Goal: Browse casually: Explore the website without a specific task or goal

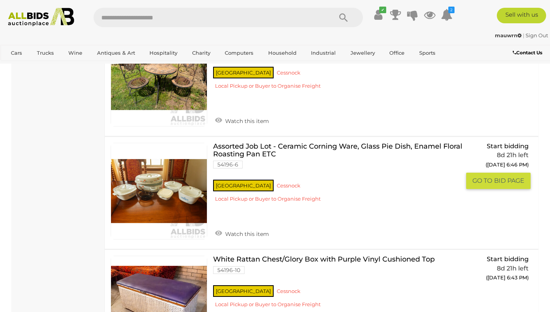
scroll to position [5771, 0]
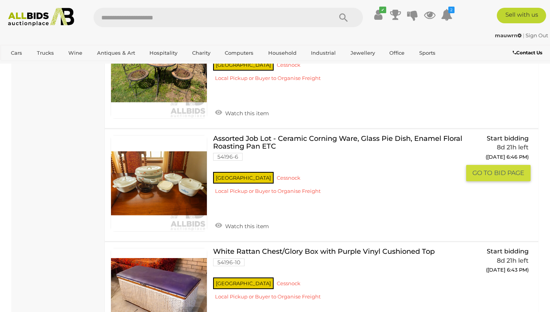
click at [147, 161] on link at bounding box center [159, 183] width 97 height 97
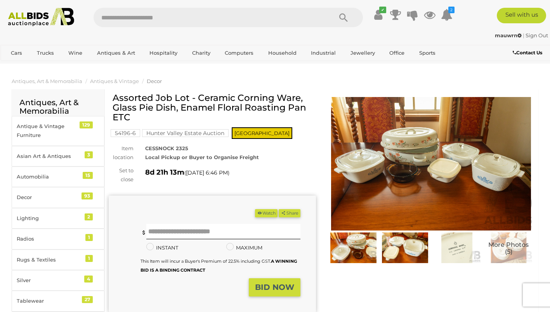
click at [442, 152] on img at bounding box center [431, 163] width 207 height 133
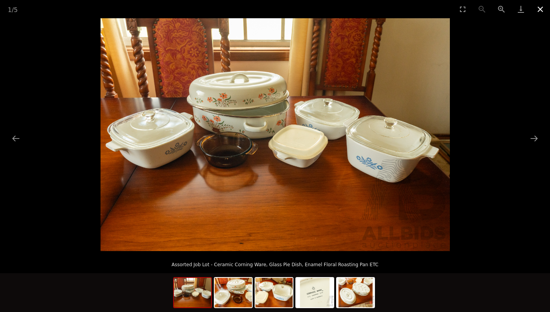
click at [540, 10] on button "Close gallery" at bounding box center [540, 9] width 19 height 18
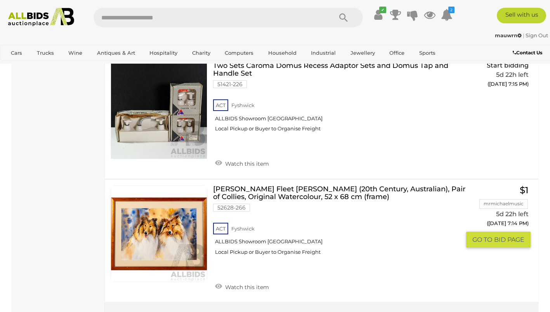
scroll to position [11940, 0]
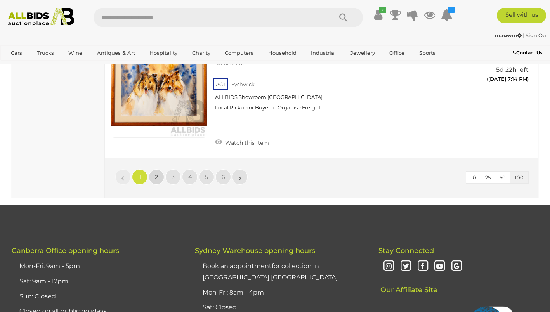
click at [155, 173] on span "2" at bounding box center [156, 176] width 3 height 7
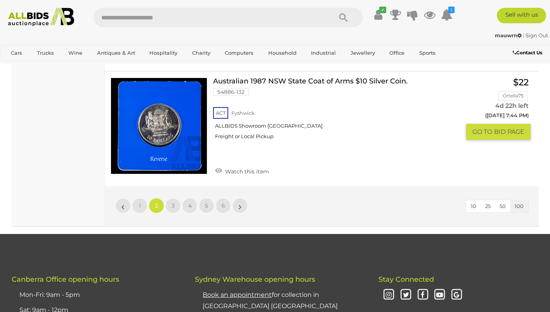
scroll to position [12290, 0]
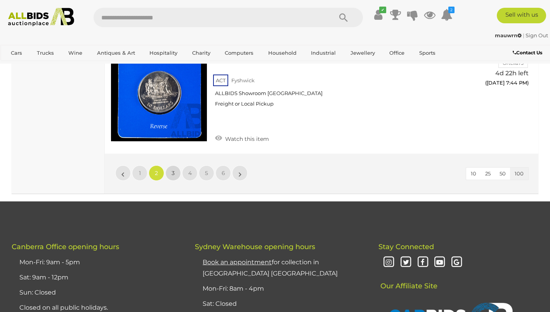
click at [174, 170] on span "3" at bounding box center [173, 173] width 3 height 7
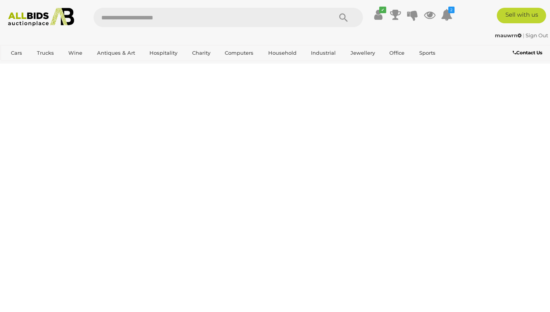
scroll to position [173, 0]
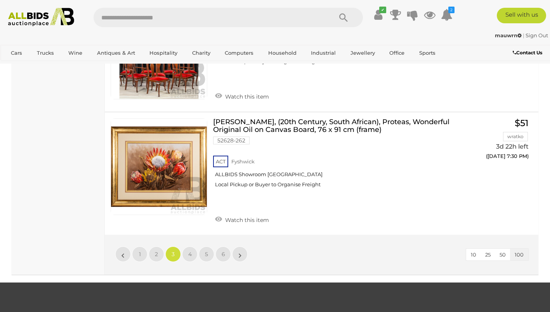
scroll to position [12254, 0]
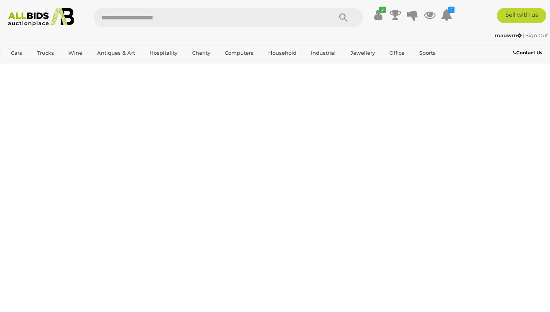
scroll to position [173, 0]
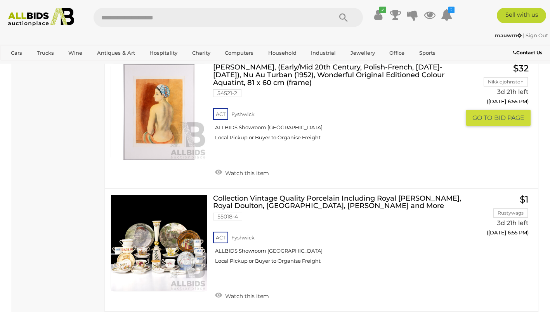
scroll to position [7339, 0]
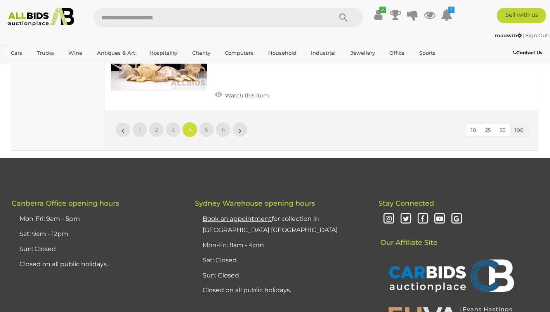
scroll to position [12129, 0]
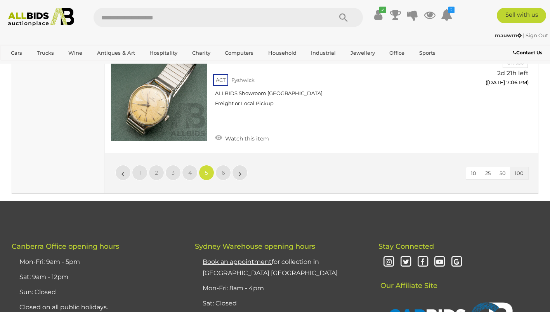
scroll to position [11954, 0]
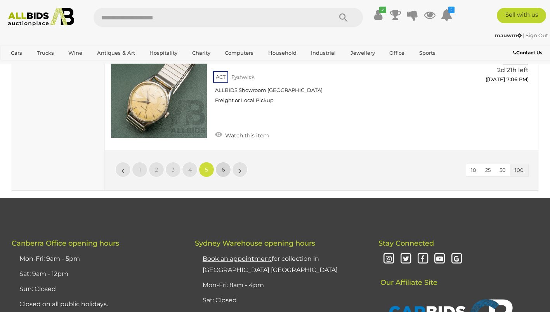
click at [224, 166] on span "6" at bounding box center [223, 169] width 3 height 7
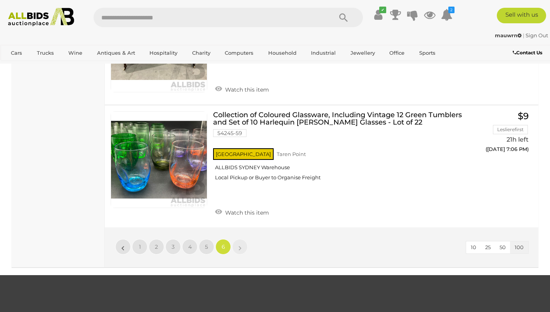
scroll to position [6358, 0]
